Goal: Task Accomplishment & Management: Manage account settings

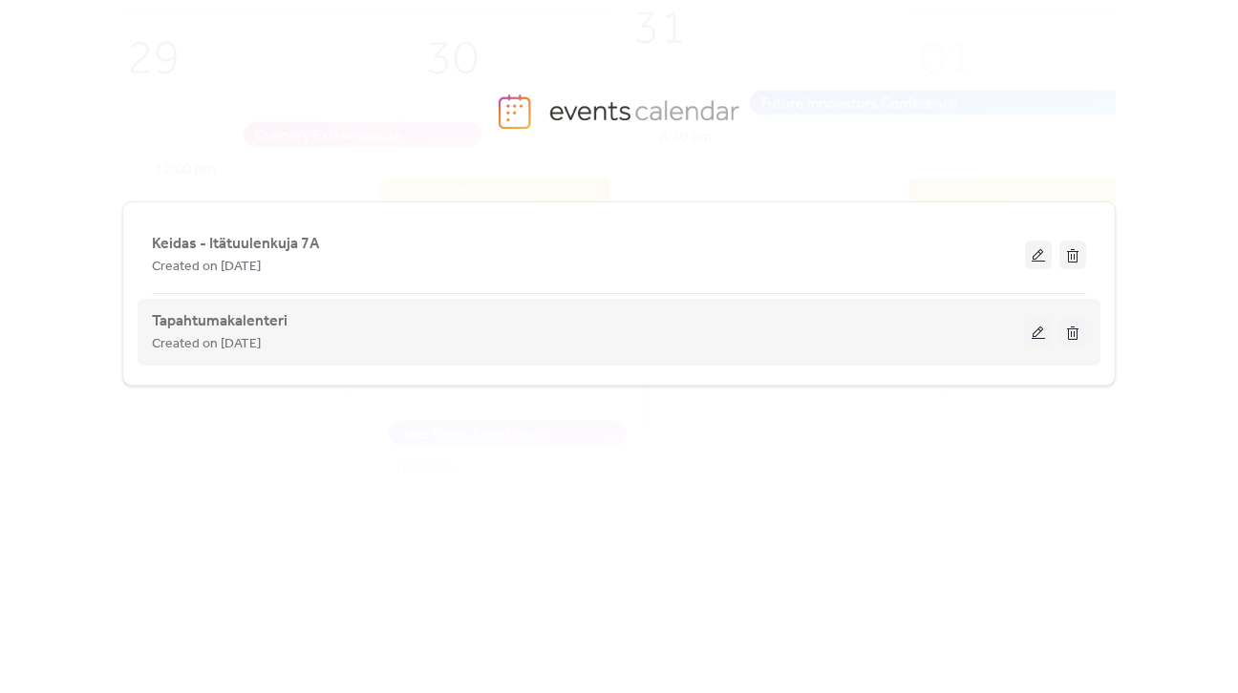
click at [755, 354] on div "Tapahtumakalenteri Created on [DATE]" at bounding box center [619, 331] width 934 height 77
click at [1043, 335] on button at bounding box center [1038, 332] width 27 height 29
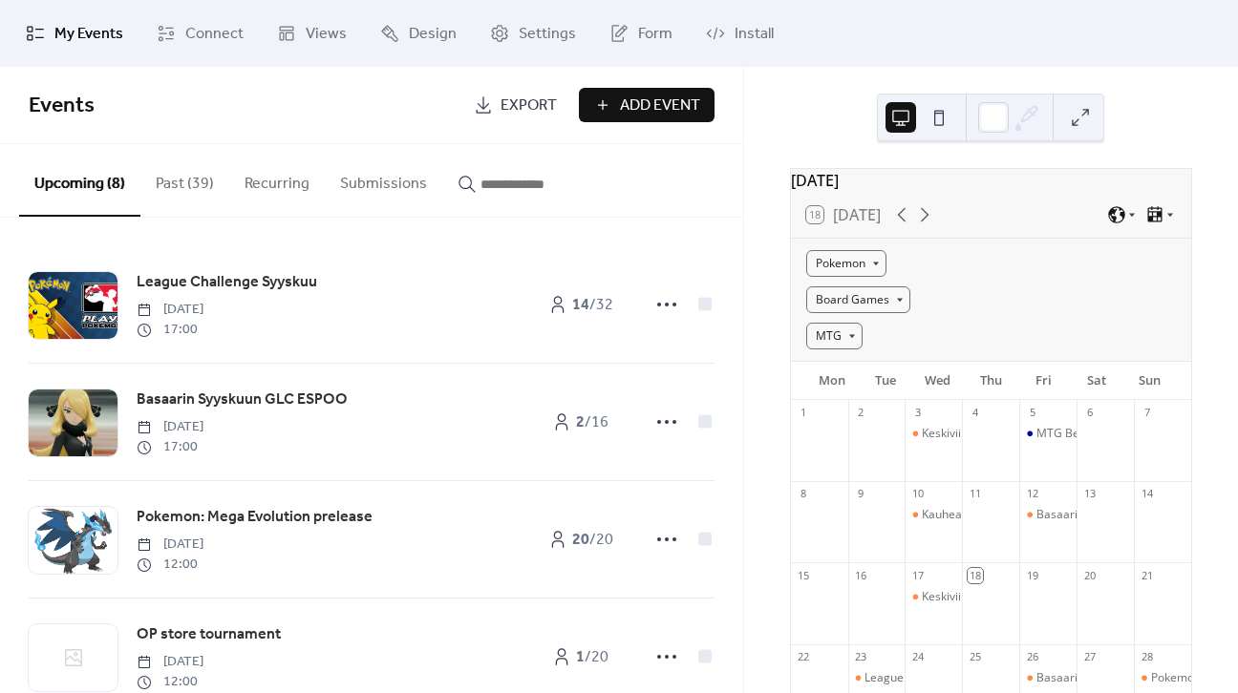
click at [1018, 8] on ul "My Events Connect Views Design Settings Form Install" at bounding box center [618, 34] width 1214 height 52
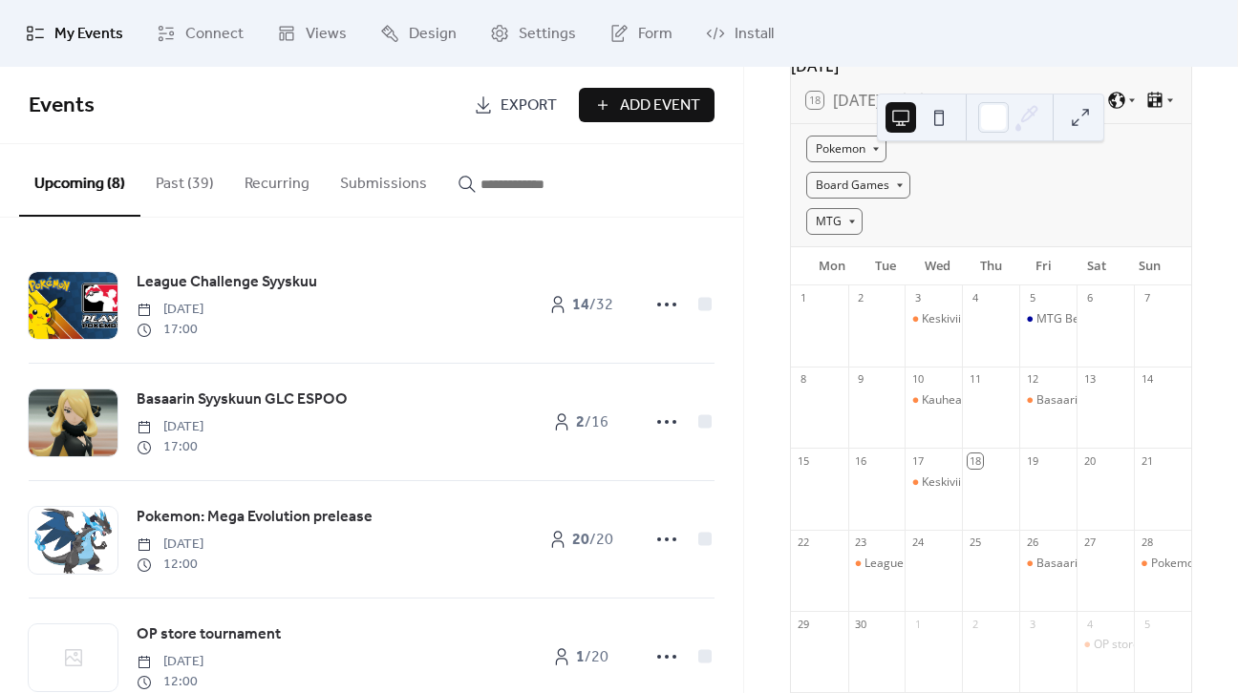
scroll to position [117, 0]
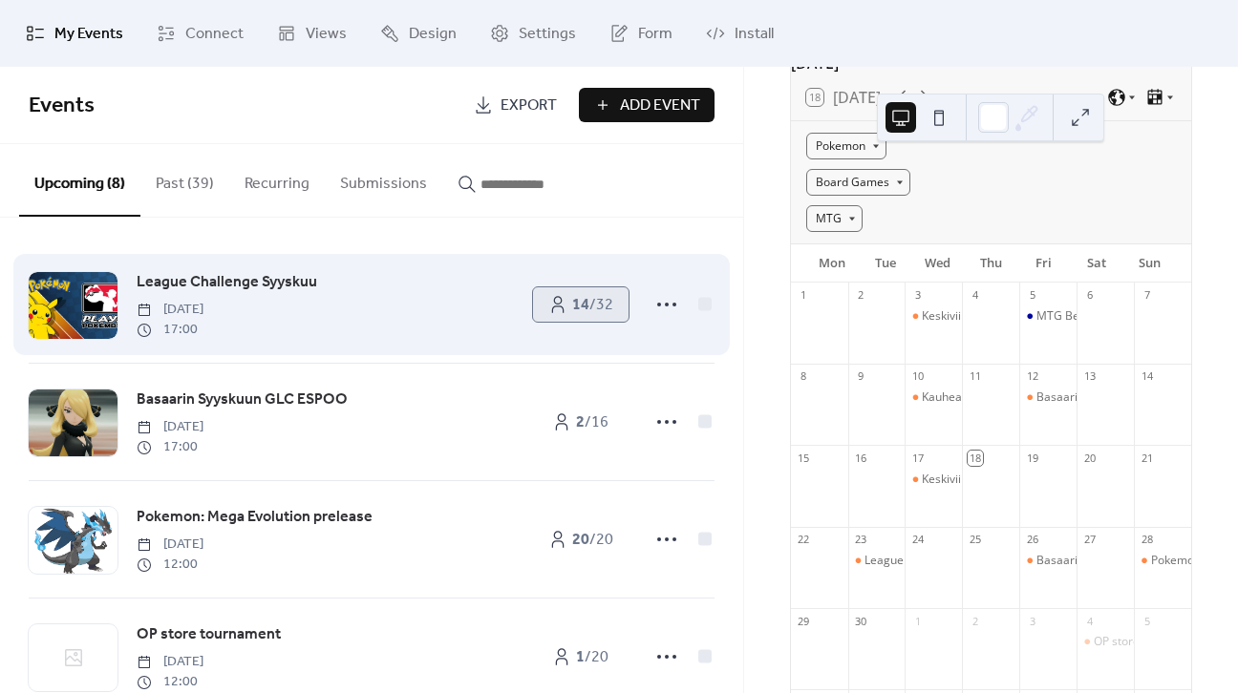
click at [548, 304] on icon at bounding box center [557, 304] width 19 height 19
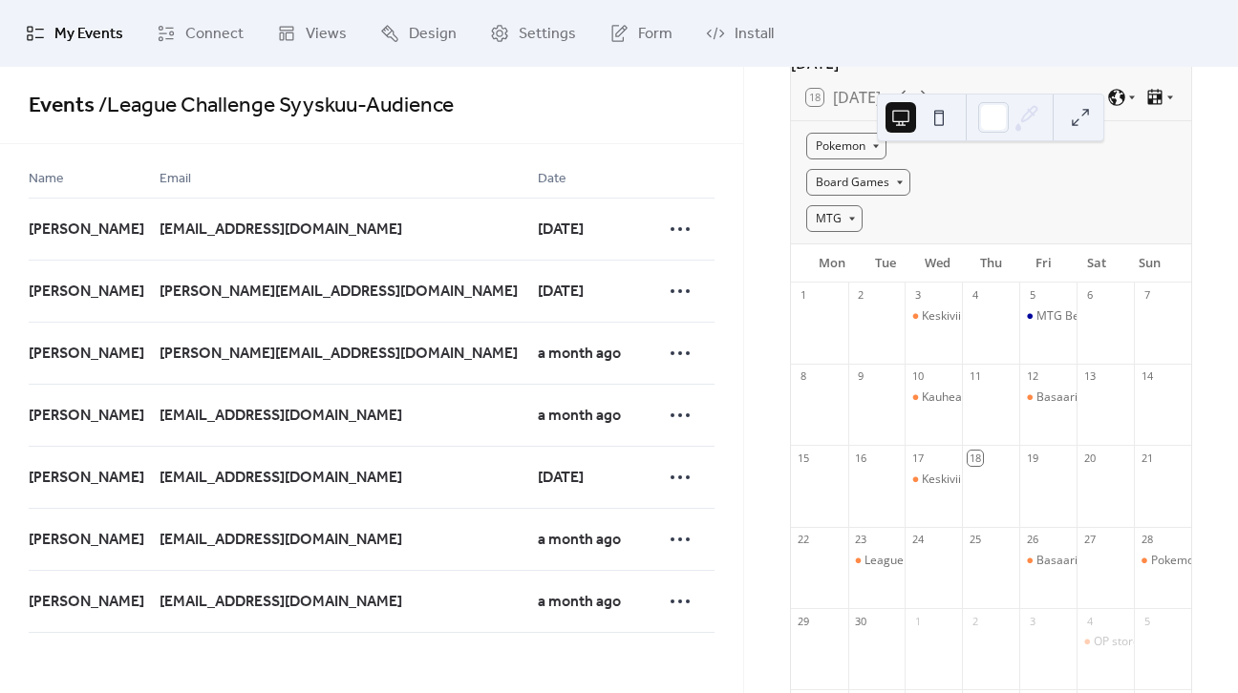
click at [43, 100] on link "Events" at bounding box center [62, 106] width 66 height 42
